Goal: Check status: Check status

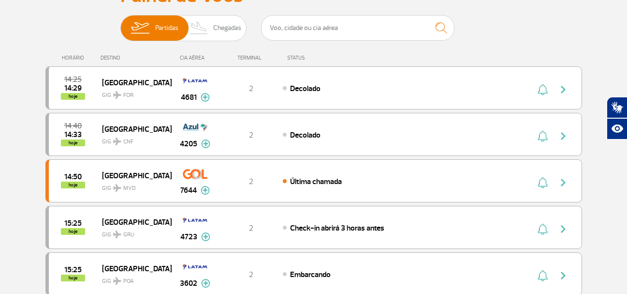
scroll to position [99, 0]
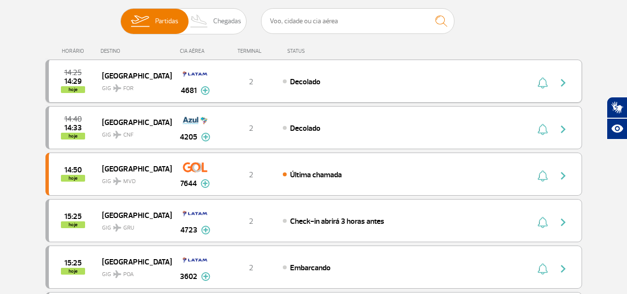
click at [207, 90] on img at bounding box center [205, 90] width 9 height 9
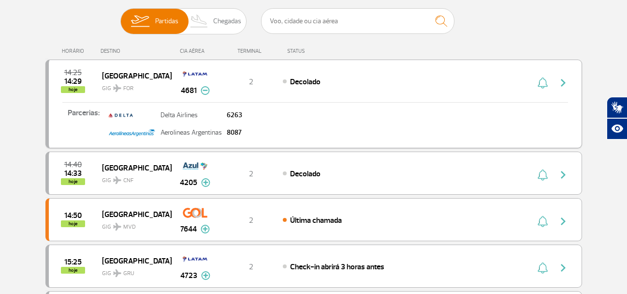
click at [207, 90] on img at bounding box center [205, 90] width 9 height 9
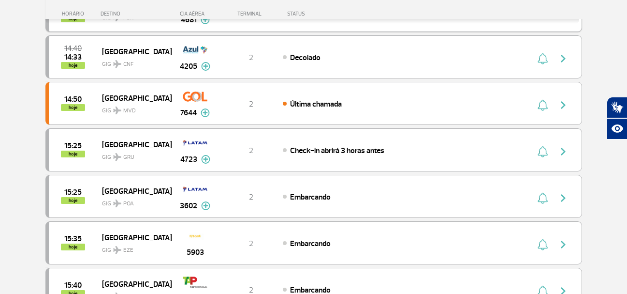
scroll to position [180, 0]
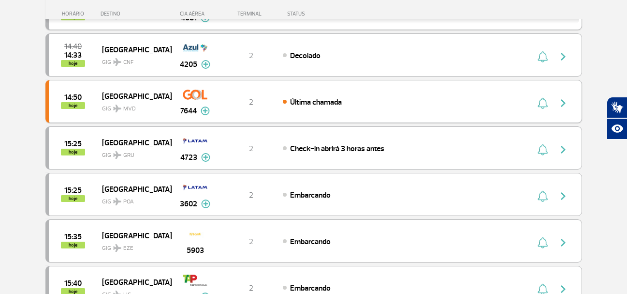
click at [205, 108] on img at bounding box center [205, 110] width 9 height 9
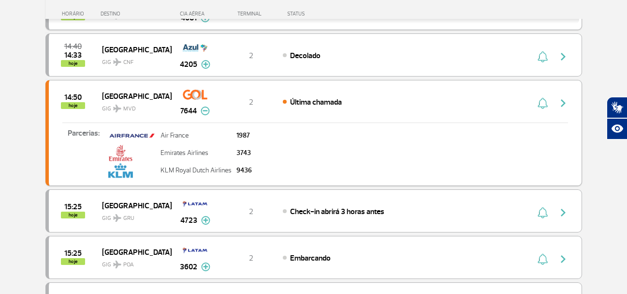
click at [205, 108] on img at bounding box center [205, 110] width 9 height 9
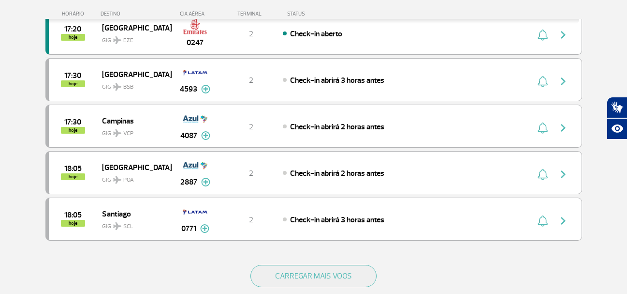
scroll to position [859, 0]
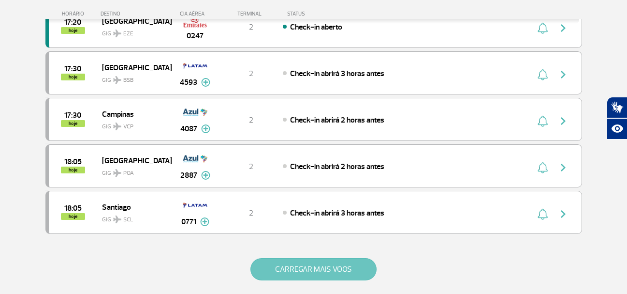
click at [312, 267] on button "CARREGAR MAIS VOOS" at bounding box center [314, 269] width 126 height 22
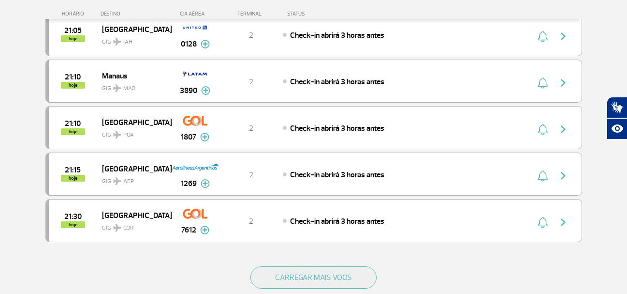
scroll to position [1784, 0]
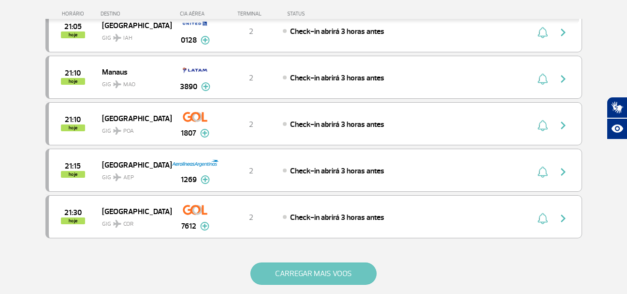
click at [349, 278] on button "CARREGAR MAIS VOOS" at bounding box center [314, 273] width 126 height 22
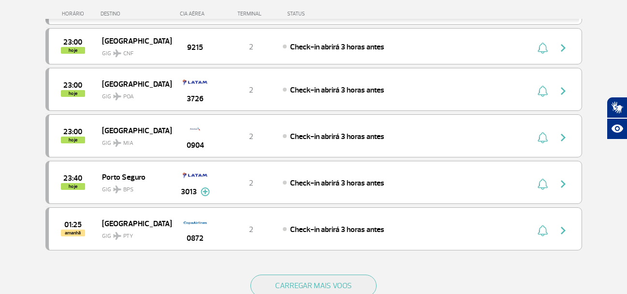
scroll to position [2699, 0]
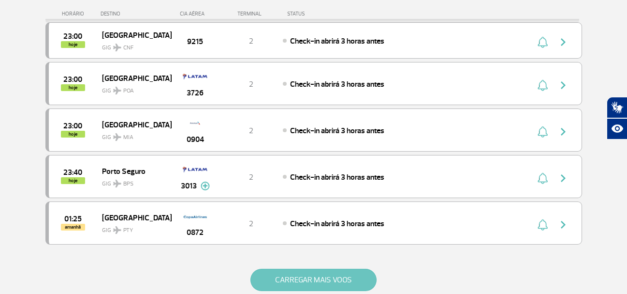
click at [343, 288] on button "CARREGAR MAIS VOOS" at bounding box center [314, 279] width 126 height 22
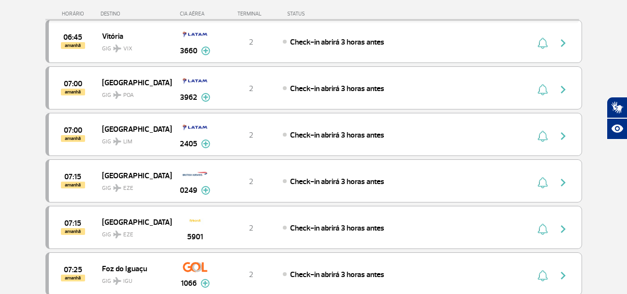
scroll to position [3585, 0]
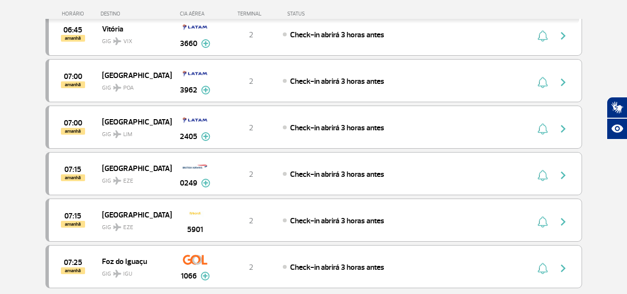
drag, startPoint x: 634, startPoint y: 223, endPoint x: 634, endPoint y: 261, distance: 37.7
click at [204, 139] on img at bounding box center [205, 136] width 9 height 9
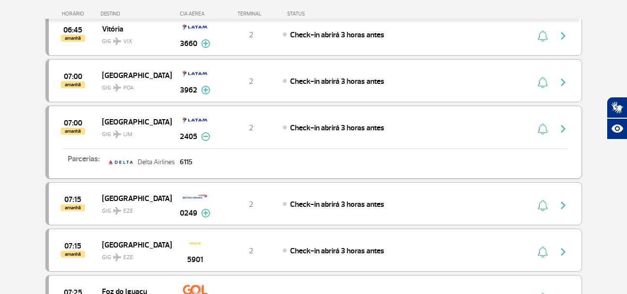
click at [204, 139] on img at bounding box center [205, 136] width 9 height 9
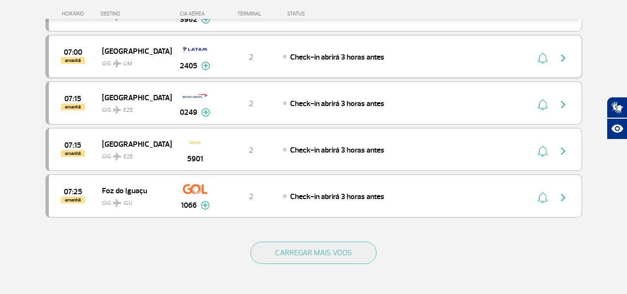
scroll to position [3670, 0]
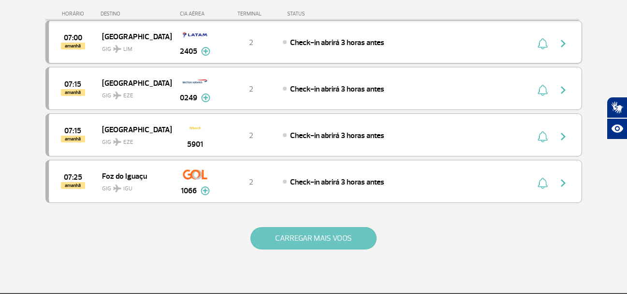
click at [331, 241] on button "CARREGAR MAIS VOOS" at bounding box center [314, 238] width 126 height 22
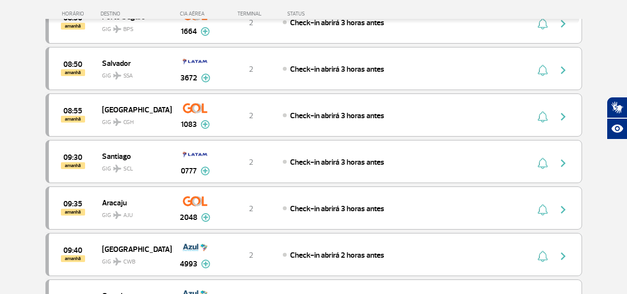
drag, startPoint x: 634, startPoint y: 236, endPoint x: 634, endPoint y: 264, distance: 28.1
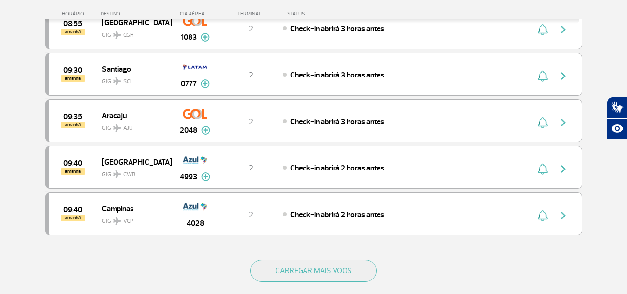
scroll to position [4575, 0]
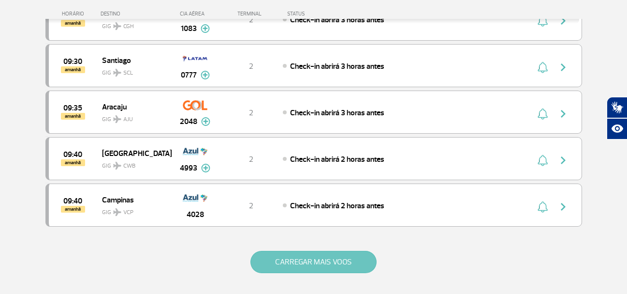
click at [340, 268] on button "CARREGAR MAIS VOOS" at bounding box center [314, 262] width 126 height 22
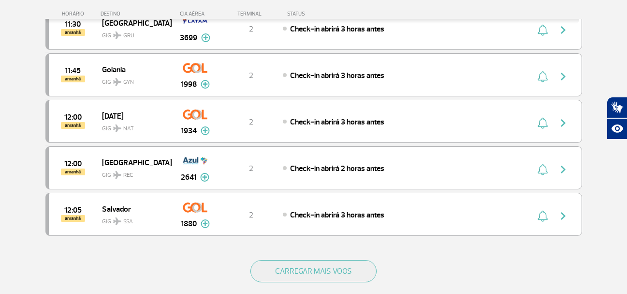
scroll to position [5505, 0]
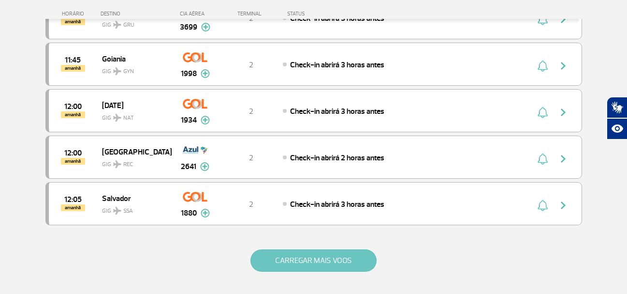
click at [345, 261] on button "CARREGAR MAIS VOOS" at bounding box center [314, 260] width 126 height 22
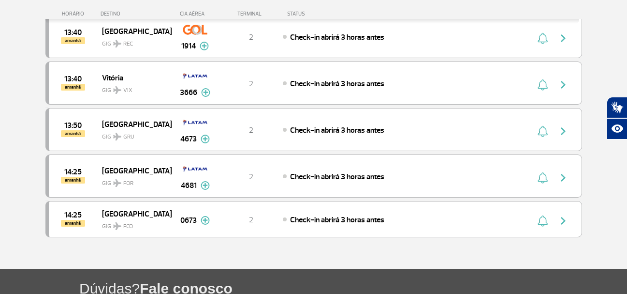
scroll to position [4609, 0]
